Goal: Communication & Community: Connect with others

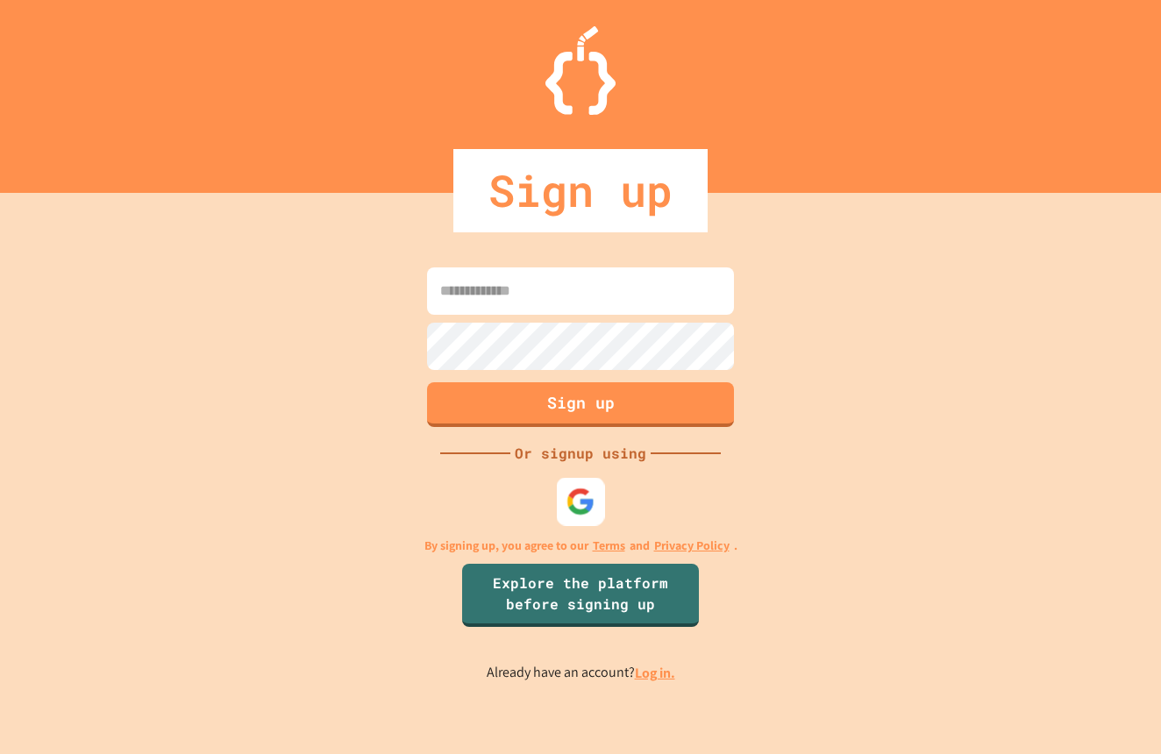
click at [584, 509] on img at bounding box center [581, 502] width 29 height 29
click at [568, 502] on img at bounding box center [581, 502] width 29 height 29
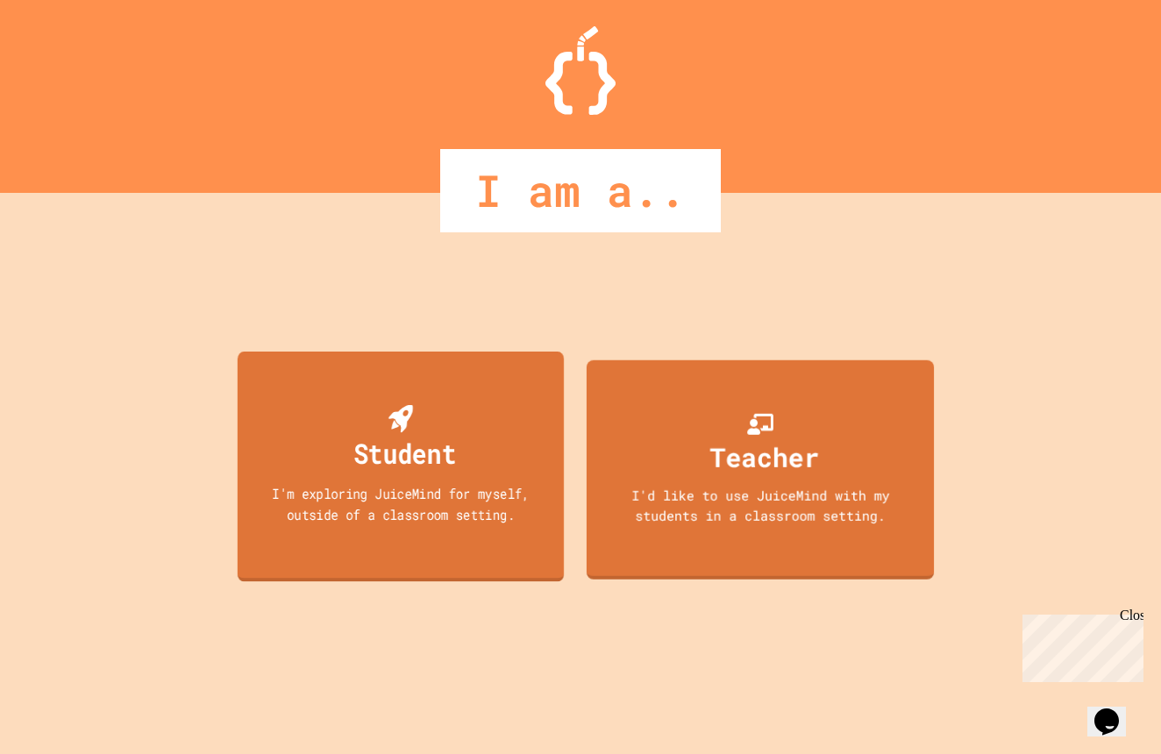
click at [477, 444] on div "Student I'm exploring JuiceMind for myself, outside of a classroom setting." at bounding box center [401, 467] width 326 height 231
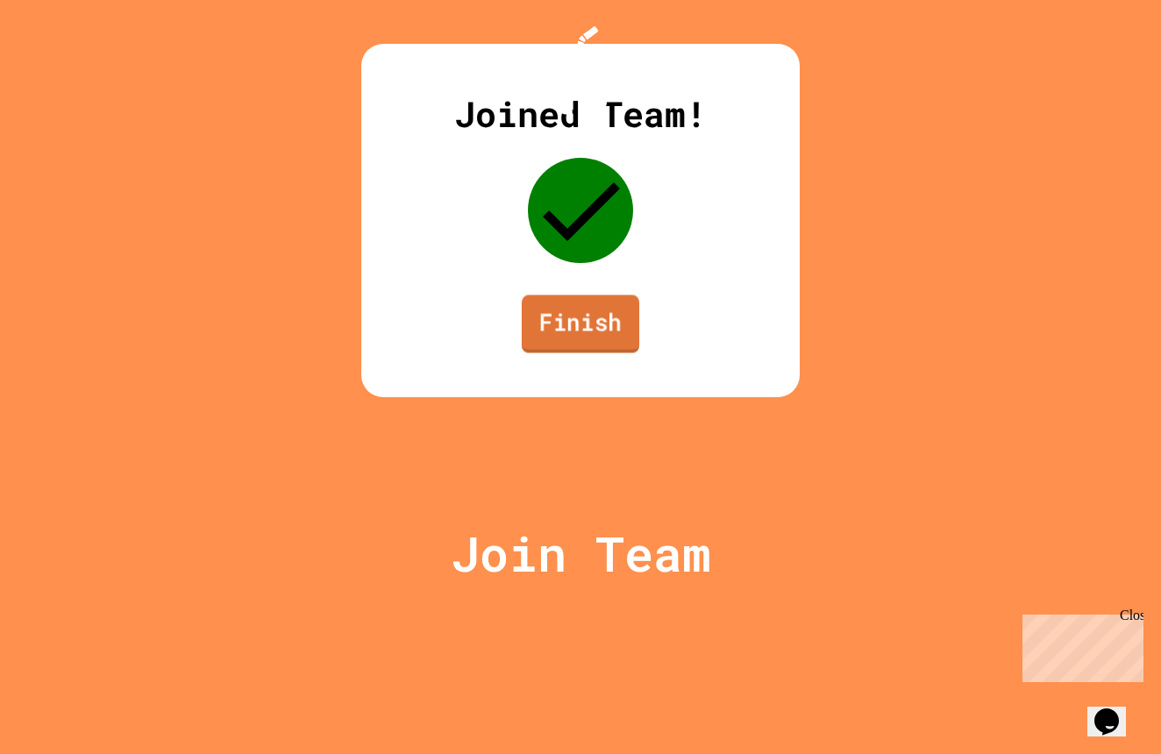
click at [614, 353] on link "Finish" at bounding box center [581, 324] width 118 height 58
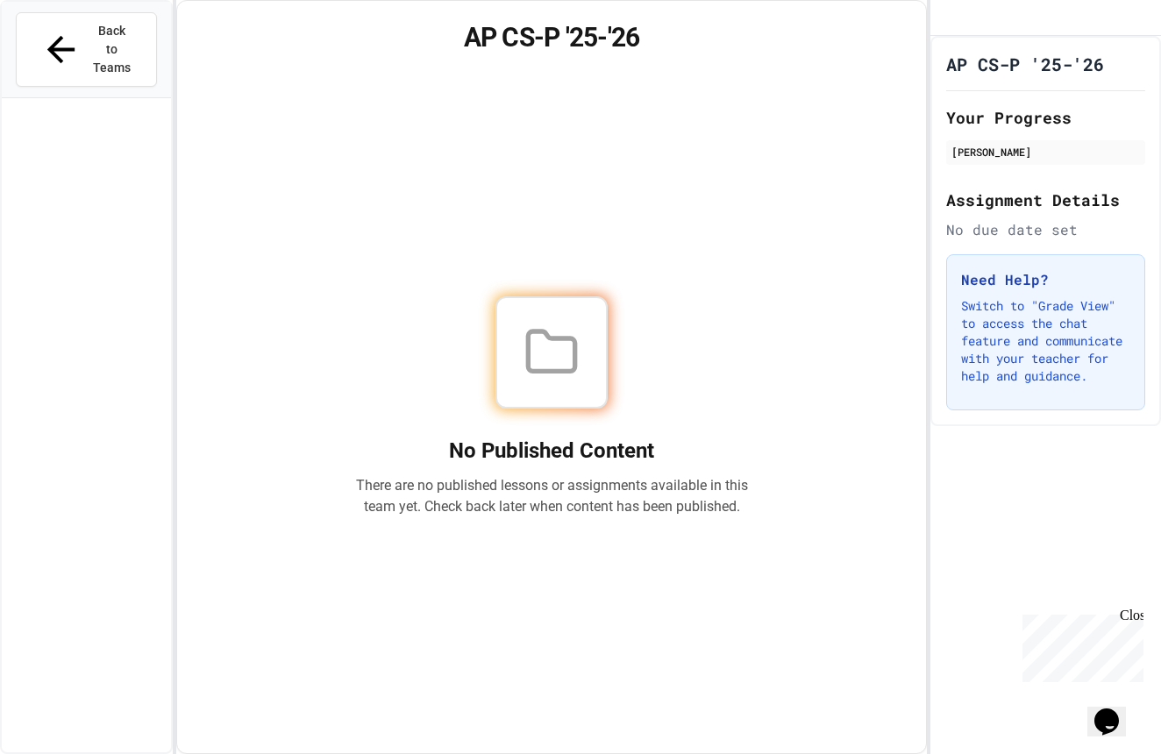
click at [303, 1] on div "AP CS-P '25-'26 No Published Content There are no published lessons or assignme…" at bounding box center [551, 377] width 750 height 754
